Goal: Task Accomplishment & Management: Manage account settings

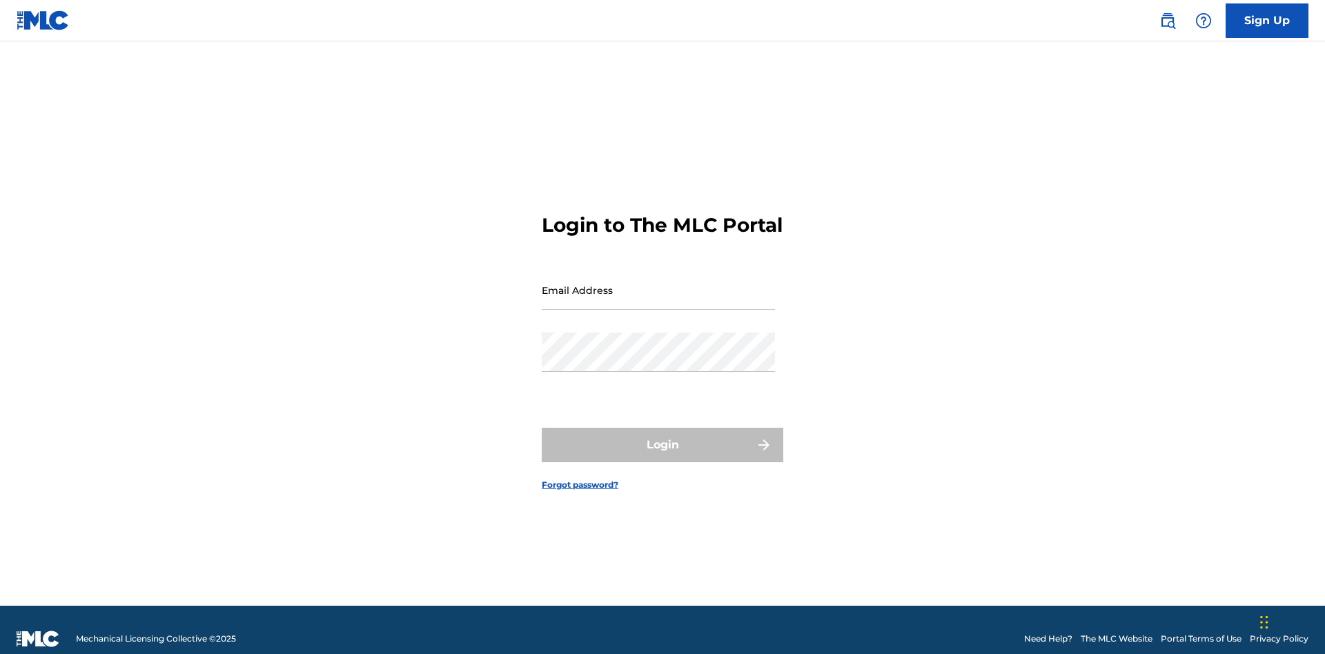
scroll to position [18, 0]
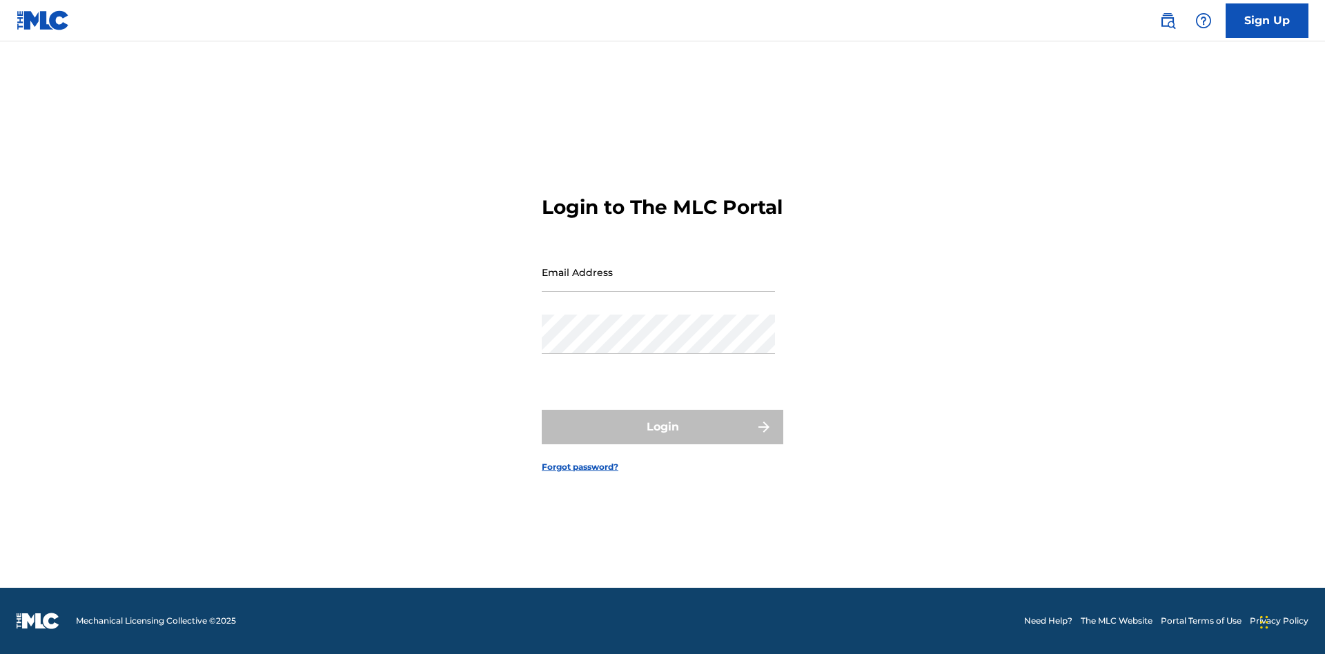
click at [658, 284] on input "Email Address" at bounding box center [658, 272] width 233 height 39
type input "Duke.McTesterson@gmail.com"
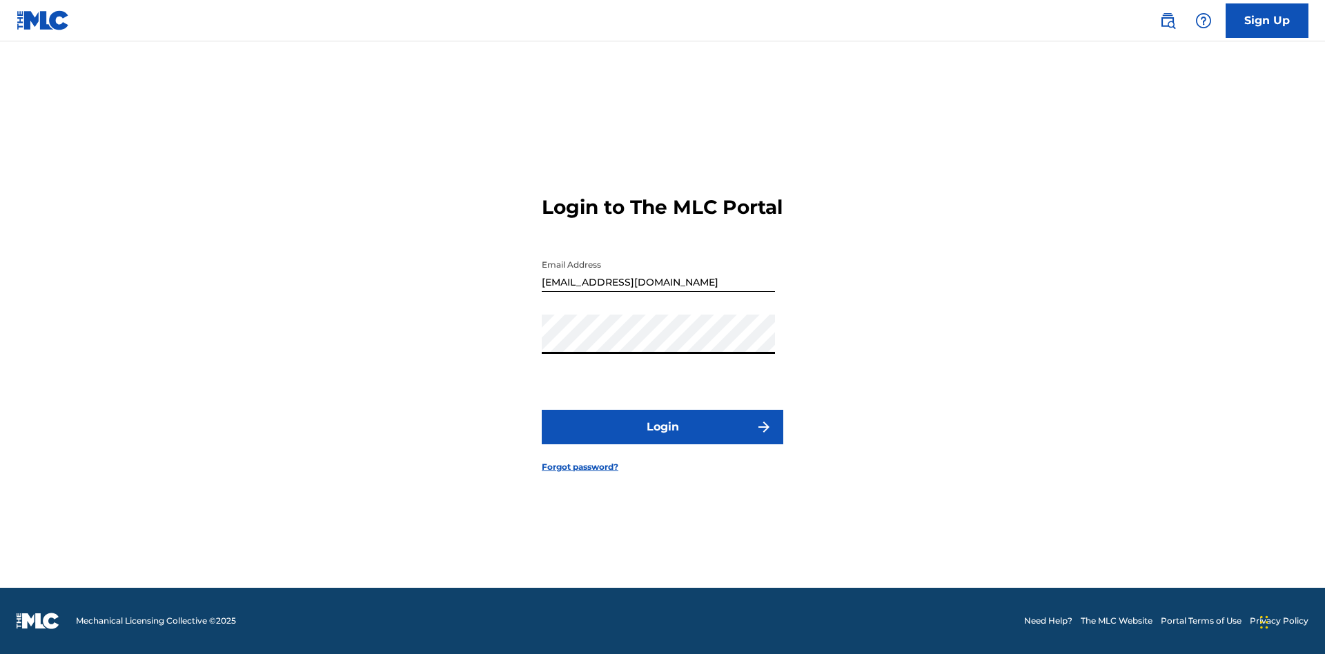
click at [662, 439] on button "Login" at bounding box center [662, 427] width 241 height 34
